Goal: Check status: Check status

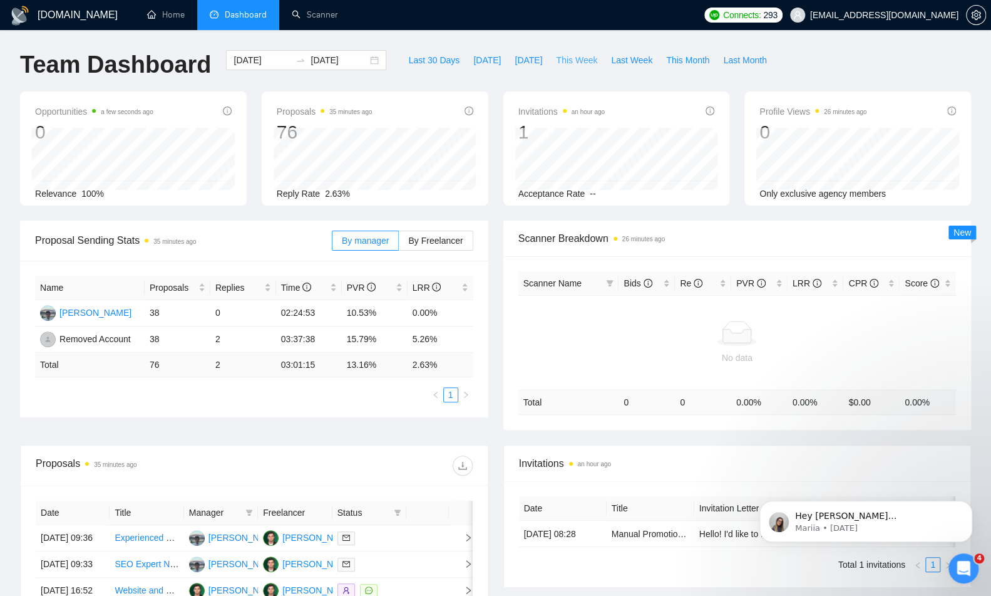
click at [559, 61] on span "This Week" at bounding box center [576, 60] width 41 height 14
type input "[DATE]"
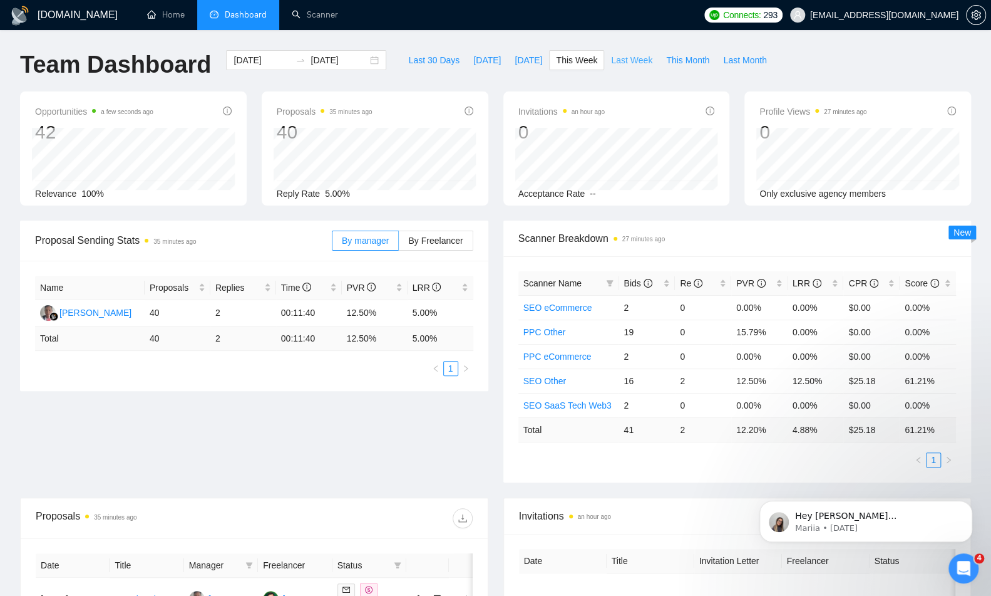
click at [641, 60] on span "Last Week" at bounding box center [631, 60] width 41 height 14
type input "[DATE]"
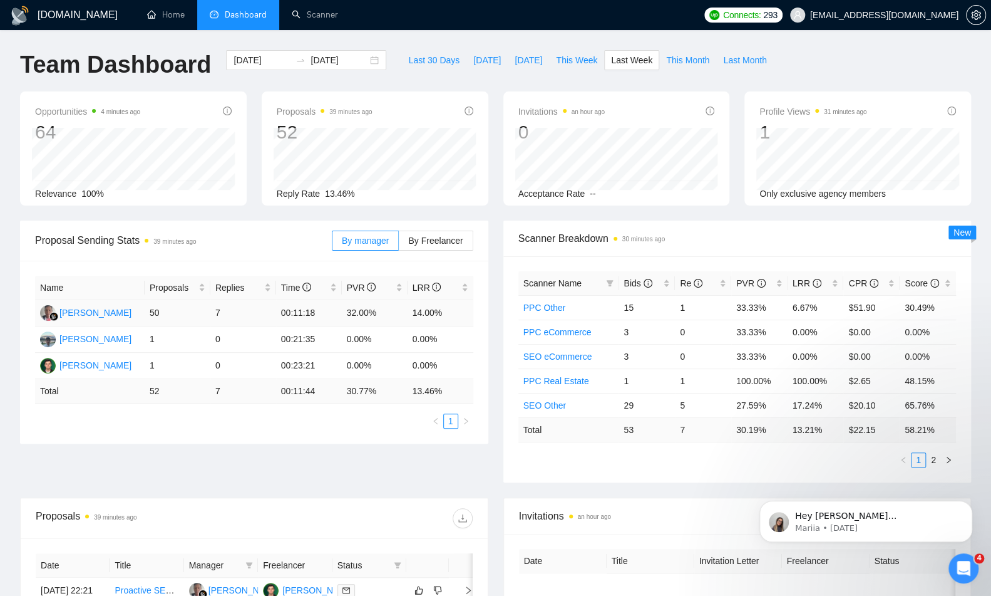
click at [355, 309] on td "32.00%" at bounding box center [375, 313] width 66 height 26
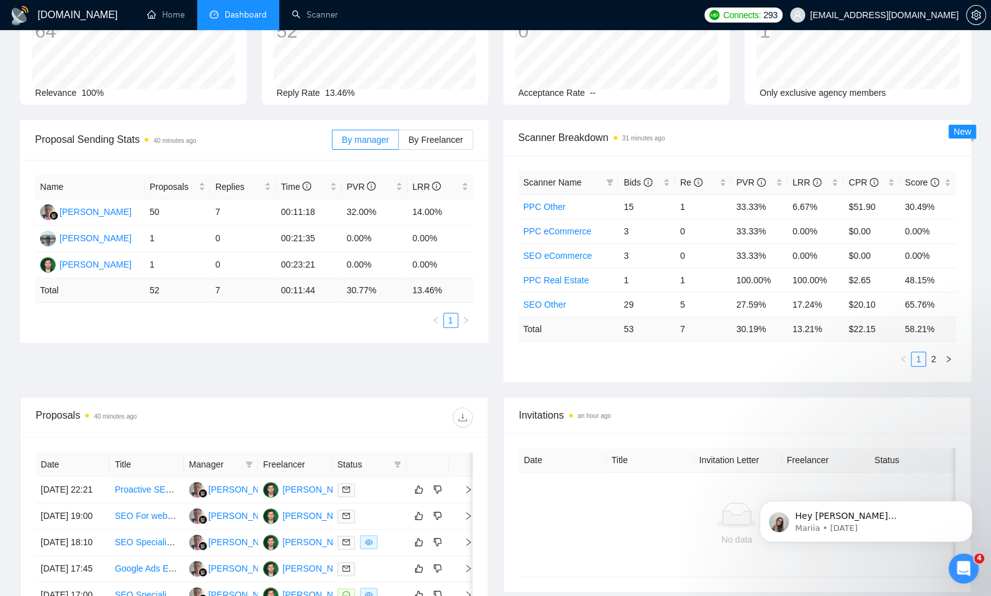
scroll to position [11, 0]
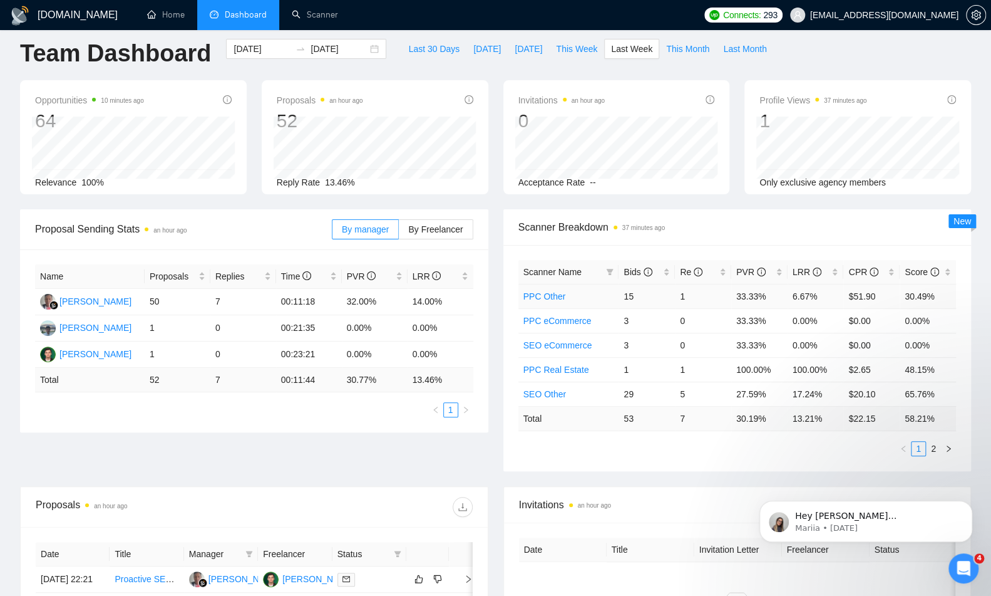
click at [547, 295] on link "PPC Other" at bounding box center [545, 296] width 43 height 10
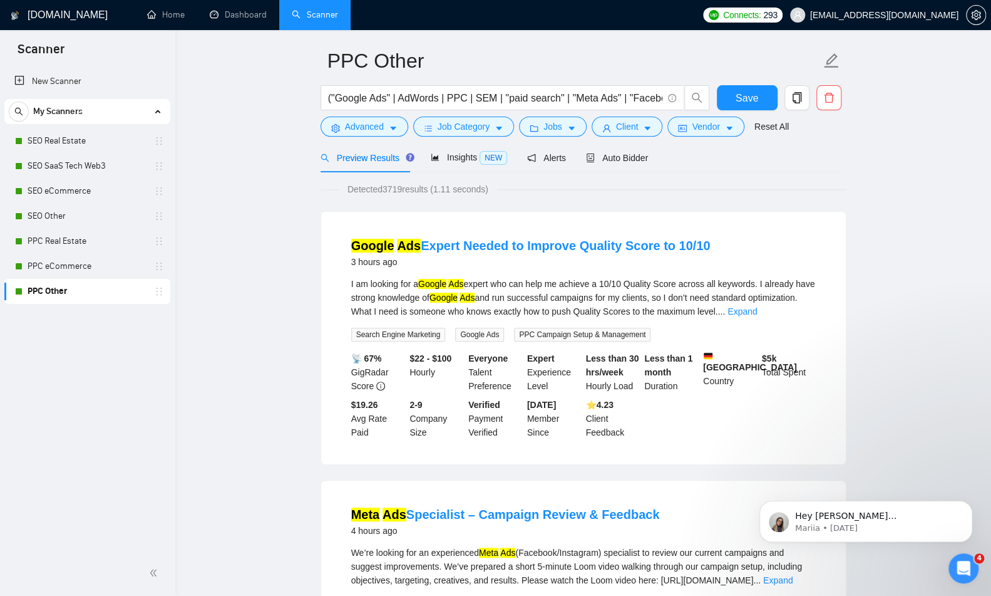
scroll to position [89, 0]
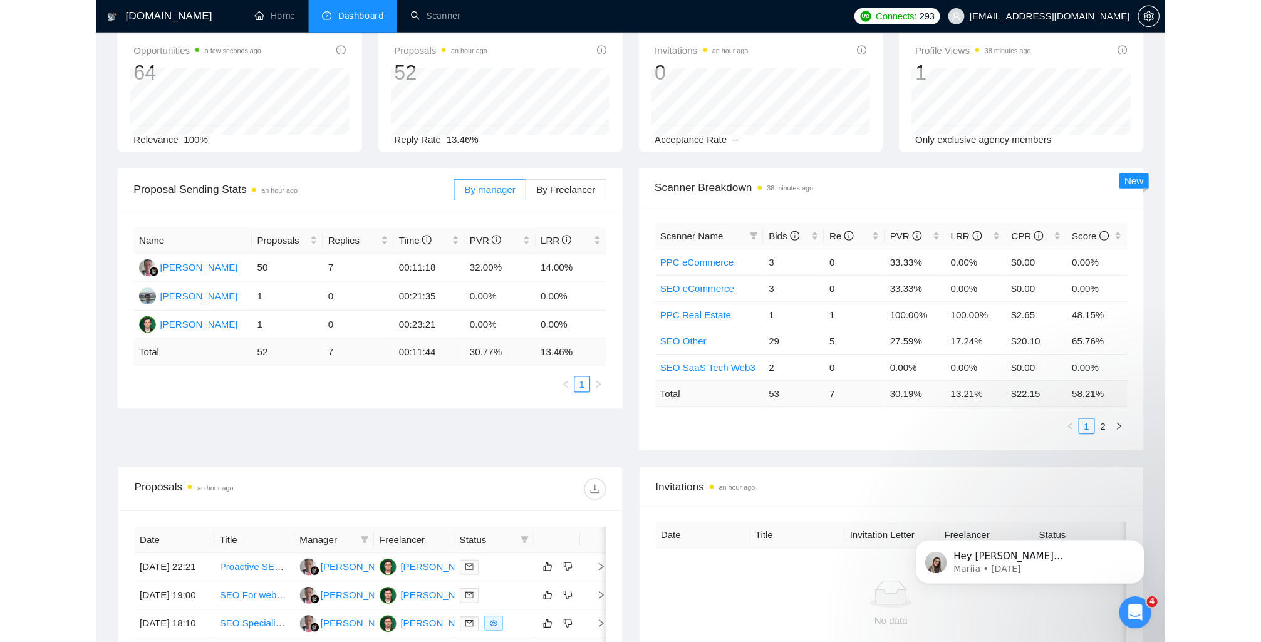
scroll to position [16, 0]
